Goal: Task Accomplishment & Management: Use online tool/utility

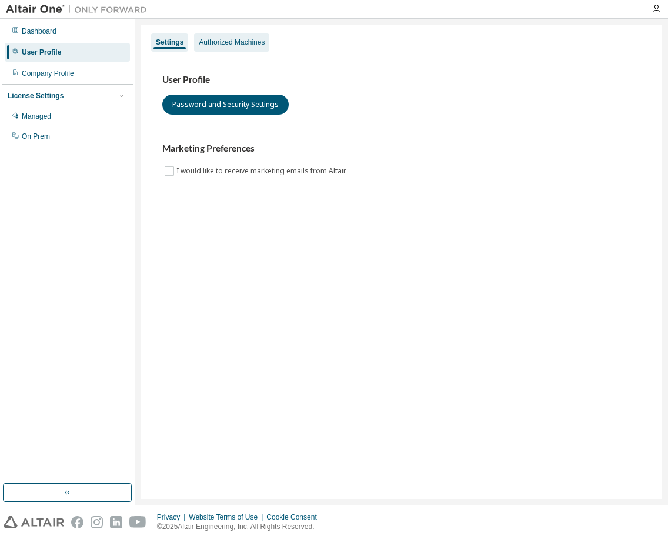
click at [246, 49] on div "Authorized Machines" at bounding box center [231, 42] width 75 height 19
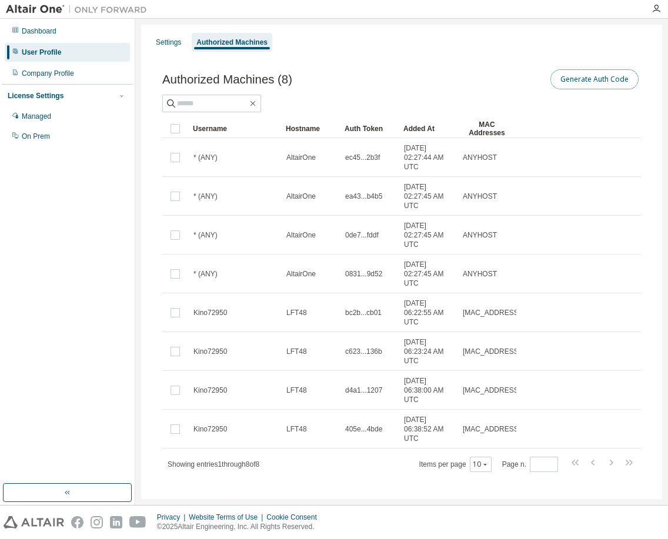
click at [579, 81] on button "Generate Auth Code" at bounding box center [594, 79] width 88 height 20
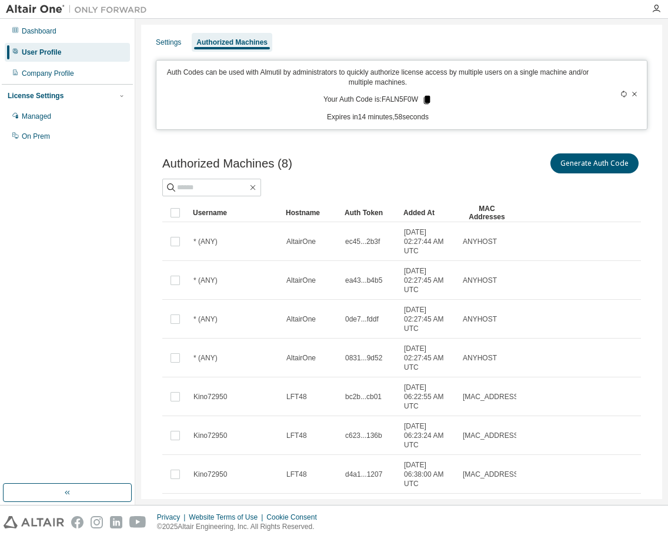
click at [424, 101] on icon at bounding box center [427, 100] width 6 height 8
